Goal: Check status

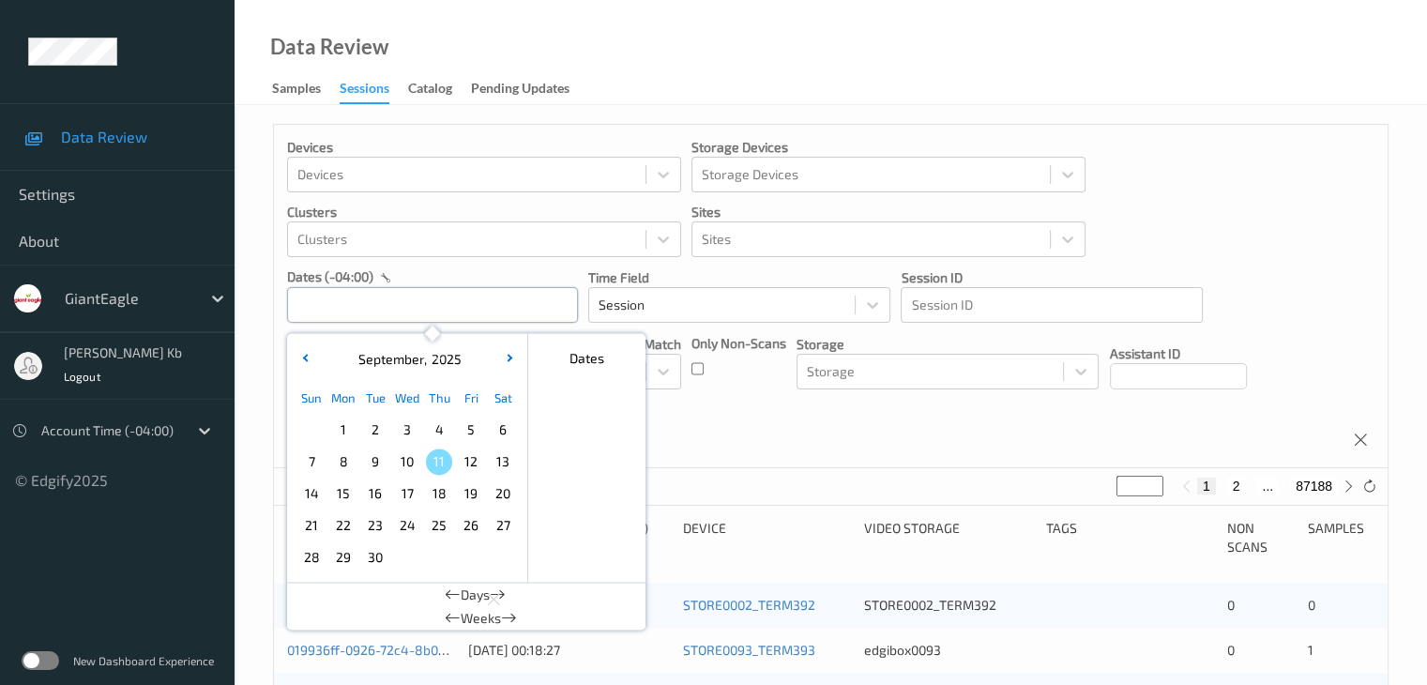
click at [373, 295] on input "text" at bounding box center [432, 305] width 291 height 36
click at [346, 466] on span "8" at bounding box center [343, 461] width 26 height 26
type input "[DATE] 00:00 -> [DATE] 23:59"
